Goal: Navigation & Orientation: Go to known website

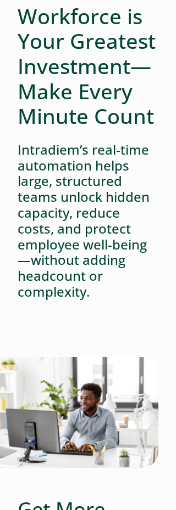
scroll to position [116, 0]
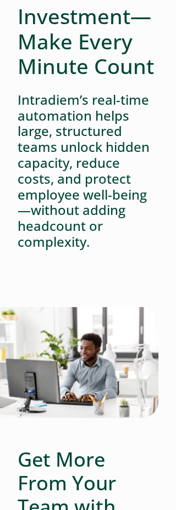
scroll to position [166, 0]
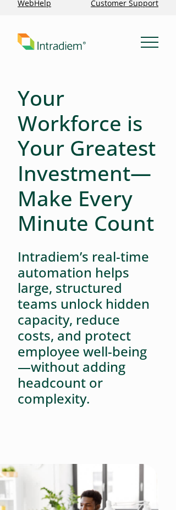
scroll to position [9, 0]
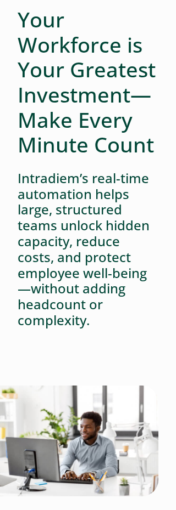
scroll to position [89, 0]
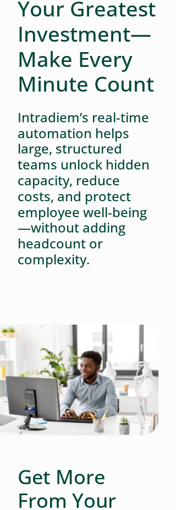
scroll to position [149, 0]
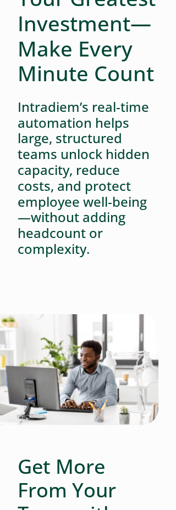
scroll to position [179, 0]
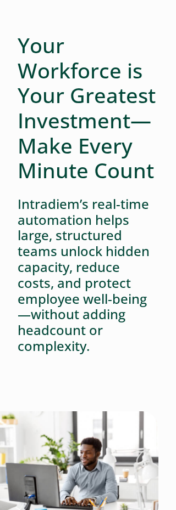
scroll to position [64, 0]
